Goal: Find specific page/section: Find specific page/section

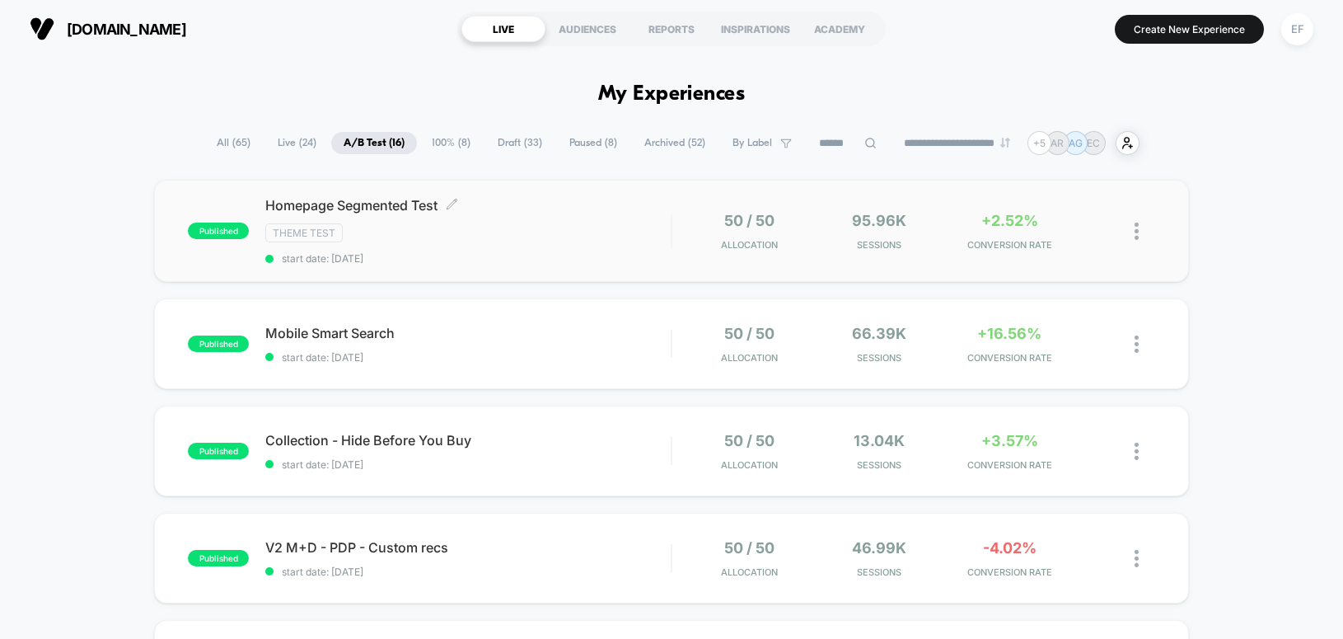
click at [588, 227] on div "Theme Test" at bounding box center [467, 232] width 405 height 19
